Goal: Information Seeking & Learning: Learn about a topic

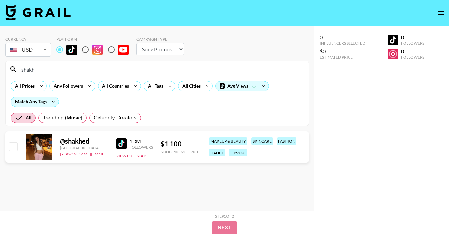
select select "Song"
click at [50, 66] on input "shakh" at bounding box center [160, 69] width 287 height 10
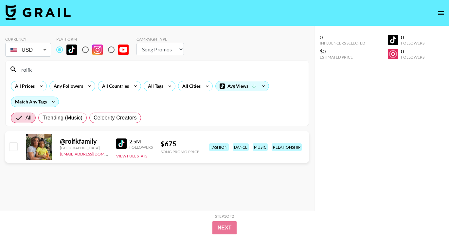
type input "rolfk"
click at [119, 143] on img at bounding box center [121, 143] width 10 height 10
click at [39, 71] on input "rolfk" at bounding box center [160, 69] width 287 height 10
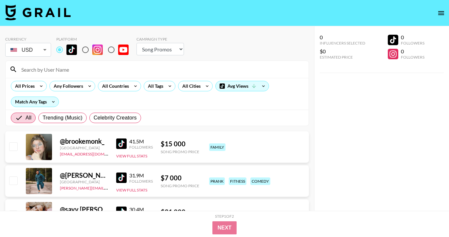
click at [103, 80] on div "All Prices Any Followers All Countries All Tags All Cities Avg Views Match Any …" at bounding box center [157, 94] width 303 height 32
click at [113, 86] on div "All Countries" at bounding box center [114, 86] width 32 height 10
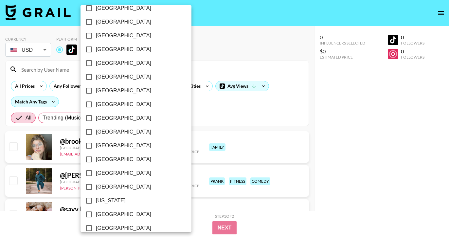
scroll to position [69, 0]
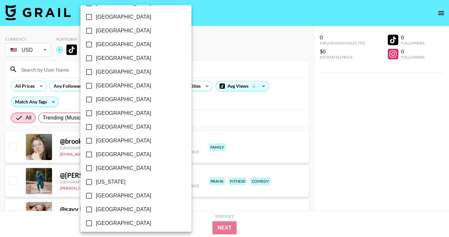
click at [102, 197] on span "[GEOGRAPHIC_DATA]" at bounding box center [123, 196] width 55 height 8
click at [96, 197] on input "[GEOGRAPHIC_DATA]" at bounding box center [89, 196] width 14 height 14
checkbox input "true"
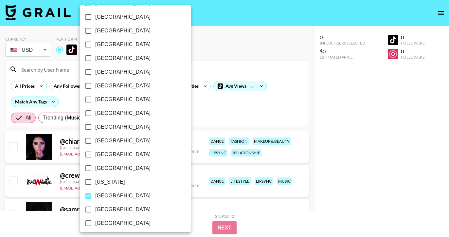
click at [251, 148] on div at bounding box center [224, 118] width 449 height 237
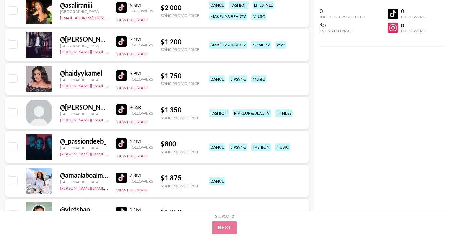
scroll to position [0, 0]
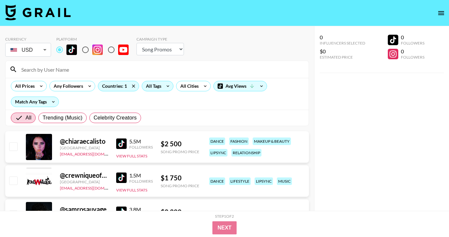
click at [156, 89] on div "All Tags" at bounding box center [152, 86] width 21 height 10
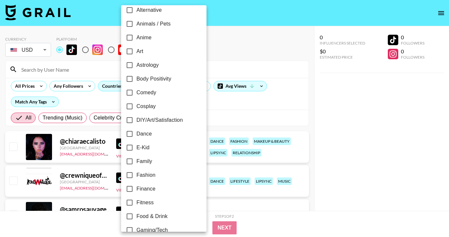
scroll to position [78, 0]
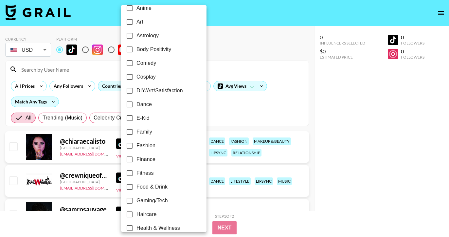
click at [141, 103] on span "Dance" at bounding box center [143, 104] width 15 height 8
click at [136, 103] on input "Dance" at bounding box center [130, 104] width 14 height 14
checkbox input "true"
click at [260, 135] on div at bounding box center [224, 118] width 449 height 237
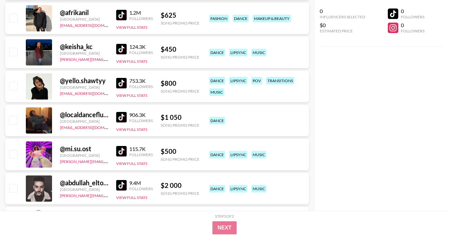
scroll to position [1733, 0]
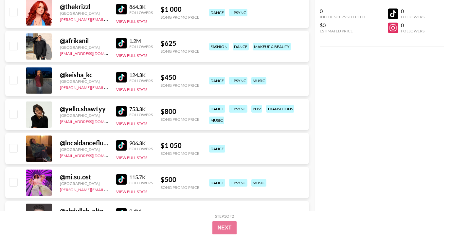
click at [121, 176] on img at bounding box center [121, 179] width 10 height 10
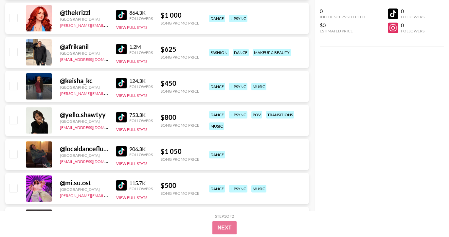
scroll to position [1724, 0]
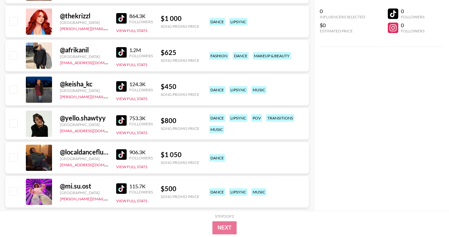
click at [125, 51] on img at bounding box center [121, 52] width 10 height 10
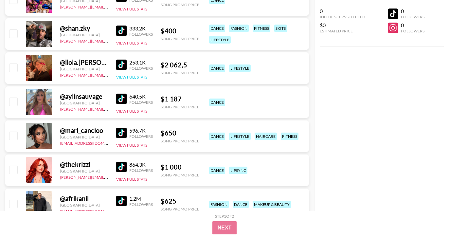
scroll to position [1560, 0]
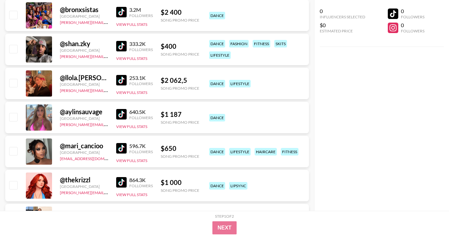
click at [123, 46] on img at bounding box center [121, 46] width 10 height 10
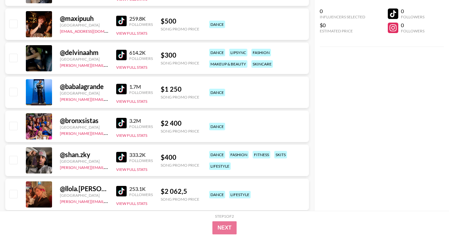
scroll to position [1410, 0]
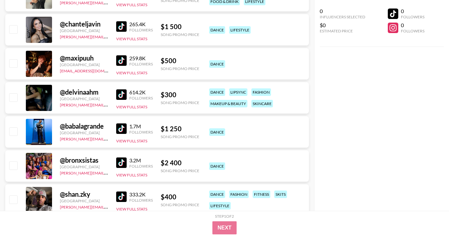
click at [123, 92] on img at bounding box center [121, 94] width 10 height 10
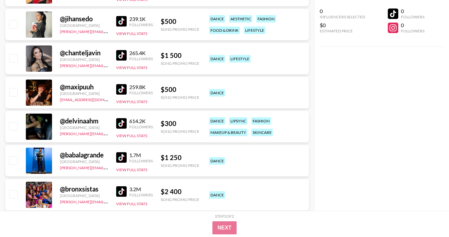
scroll to position [1378, 0]
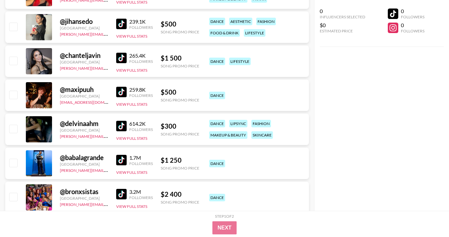
click at [119, 92] on img at bounding box center [121, 92] width 10 height 10
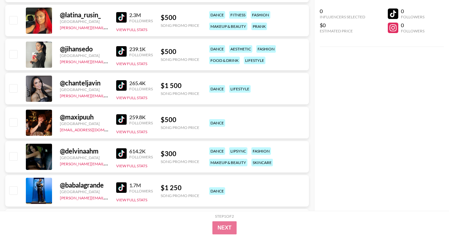
scroll to position [1318, 0]
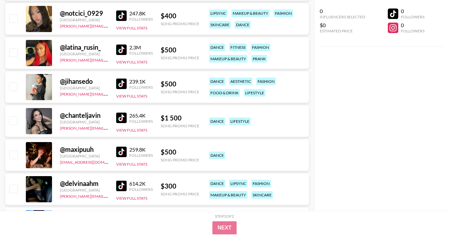
click at [125, 83] on img at bounding box center [121, 83] width 10 height 10
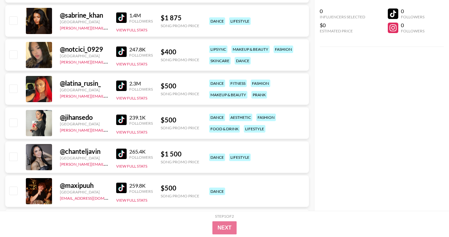
scroll to position [1280, 0]
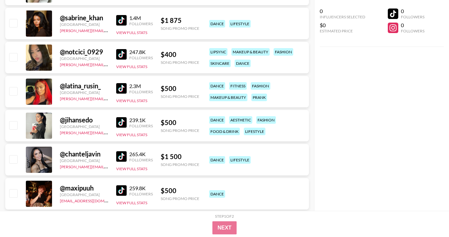
click at [127, 88] on link at bounding box center [122, 88] width 13 height 10
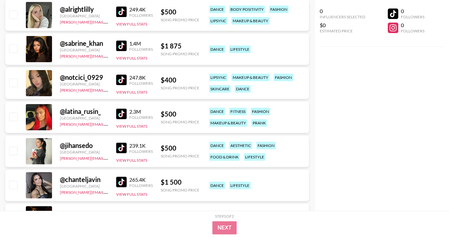
click at [126, 78] on img at bounding box center [121, 80] width 10 height 10
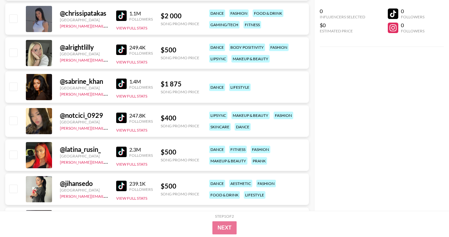
scroll to position [1208, 0]
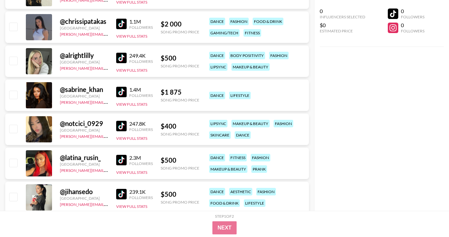
click at [125, 55] on img at bounding box center [121, 58] width 10 height 10
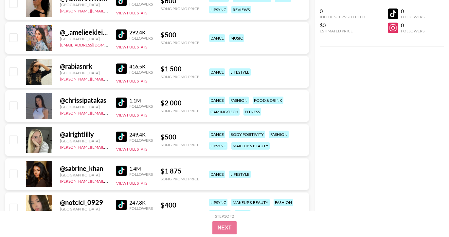
scroll to position [1100, 0]
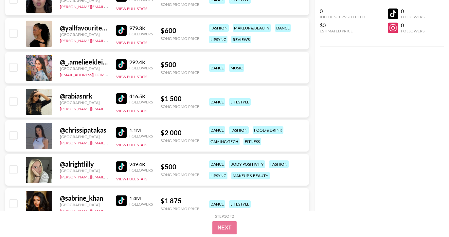
click at [121, 66] on img at bounding box center [121, 64] width 10 height 10
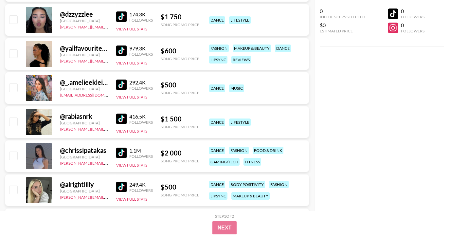
scroll to position [1034, 0]
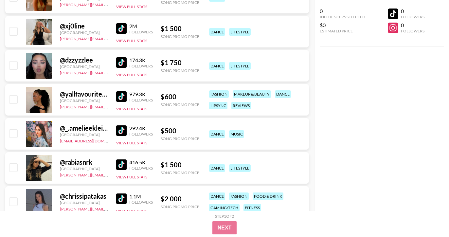
click at [126, 98] on img at bounding box center [121, 96] width 10 height 10
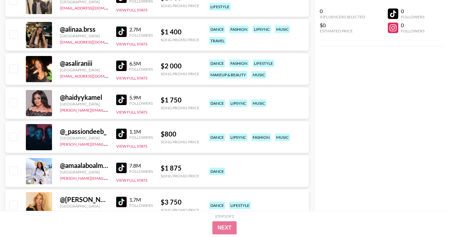
scroll to position [225, 0]
